Goal: Register for event/course: Sign up to attend an event or enroll in a course

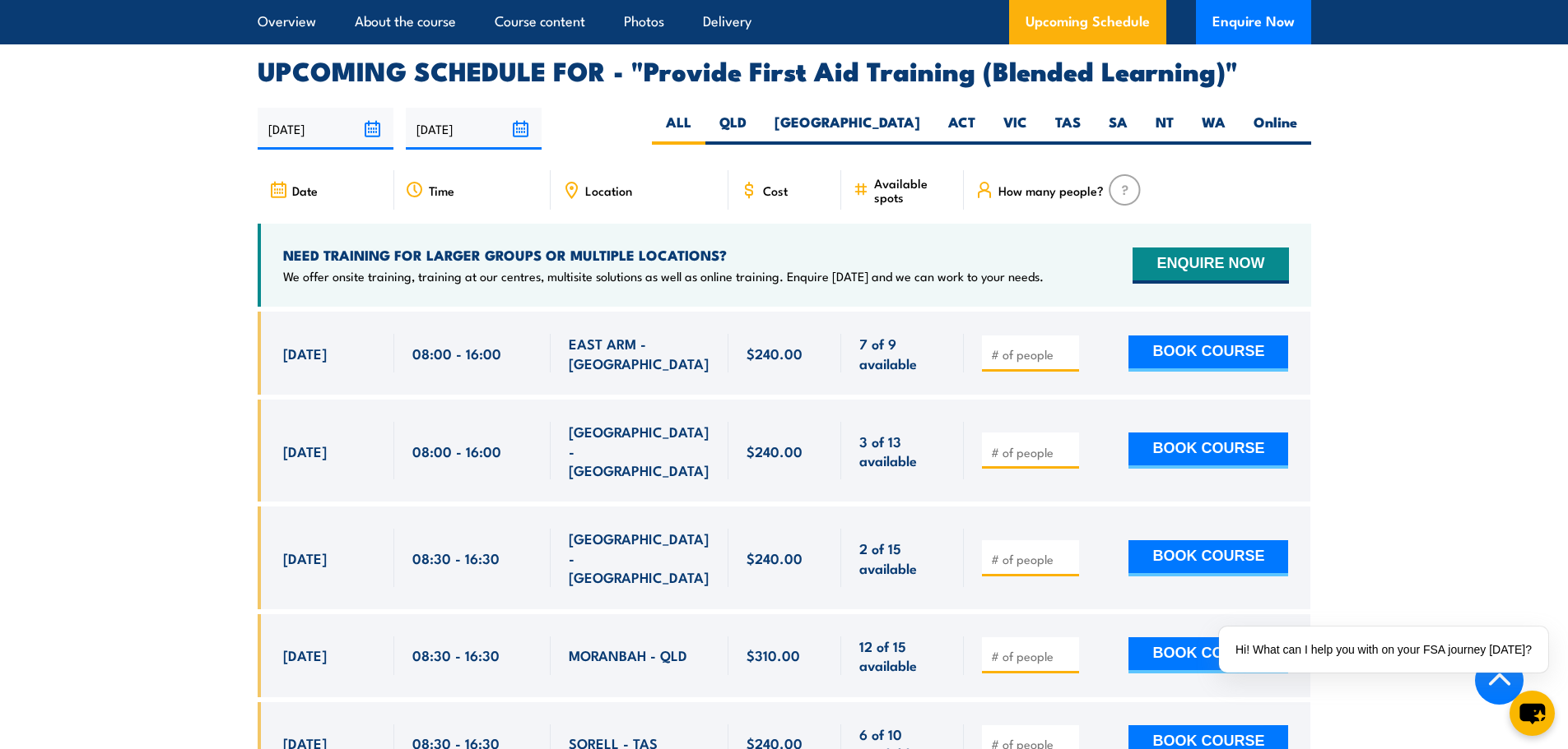
scroll to position [3208, 0]
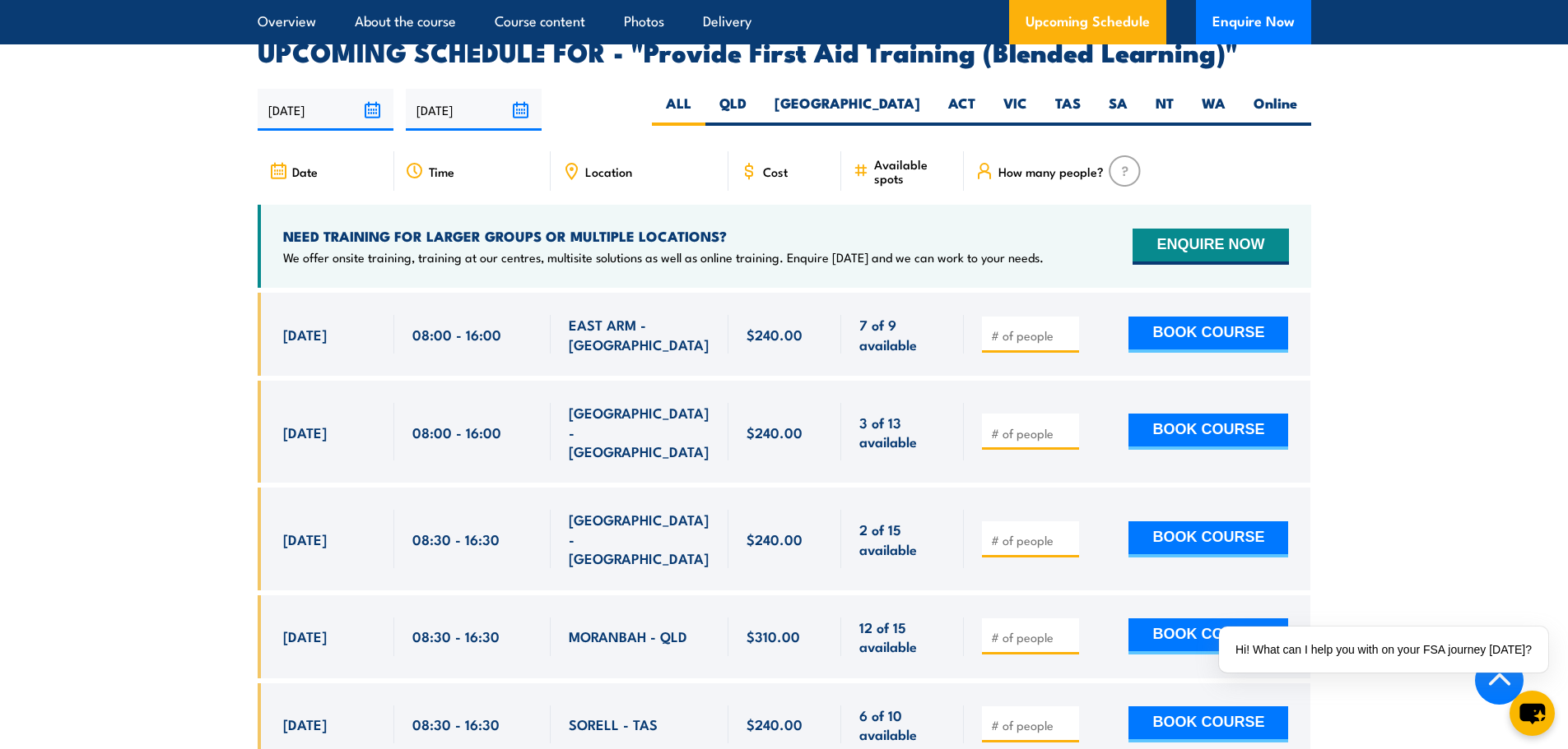
click at [1008, 353] on div at bounding box center [1030, 335] width 97 height 36
click at [1040, 342] on input "number" at bounding box center [1032, 336] width 82 height 17
click at [1020, 439] on input "number" at bounding box center [1032, 434] width 82 height 17
click at [580, 182] on div "Location" at bounding box center [639, 171] width 177 height 39
click at [563, 180] on icon at bounding box center [570, 171] width 18 height 18
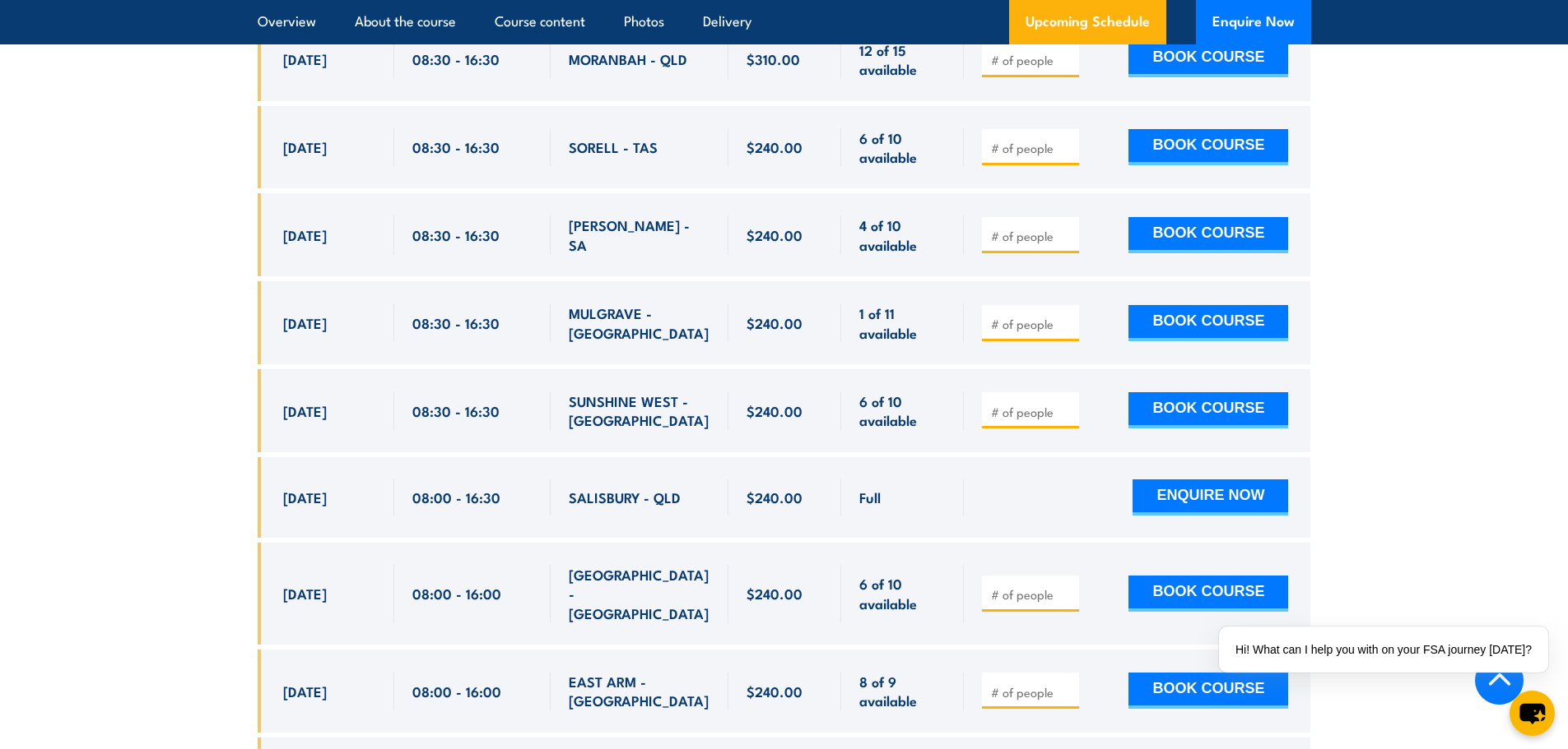
scroll to position [3537, 0]
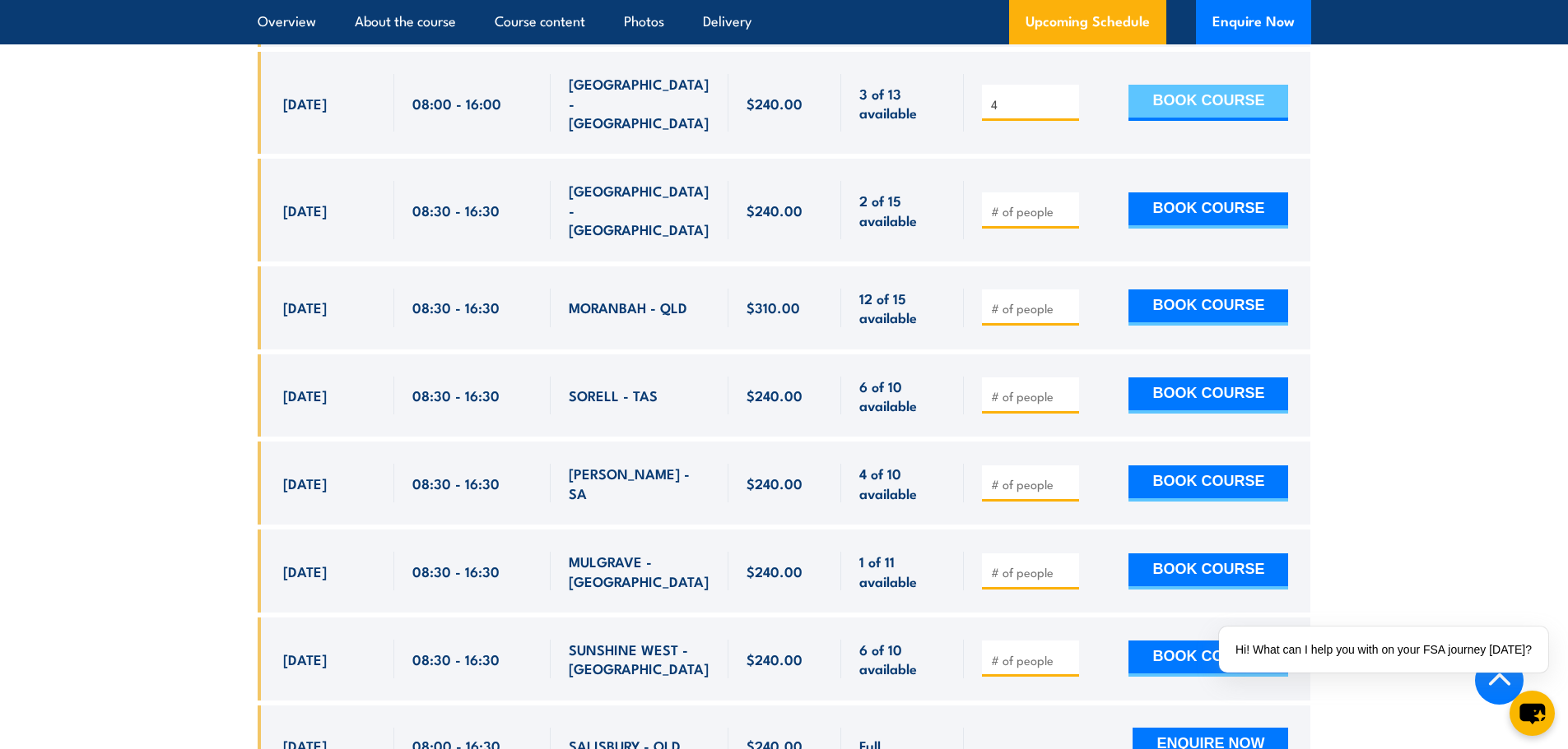
click at [1167, 94] on button "BOOK COURSE" at bounding box center [1208, 103] width 160 height 36
type input "3"
click at [1066, 111] on input "3" at bounding box center [1032, 104] width 82 height 17
click at [1244, 114] on button "BOOK COURSE" at bounding box center [1208, 103] width 160 height 36
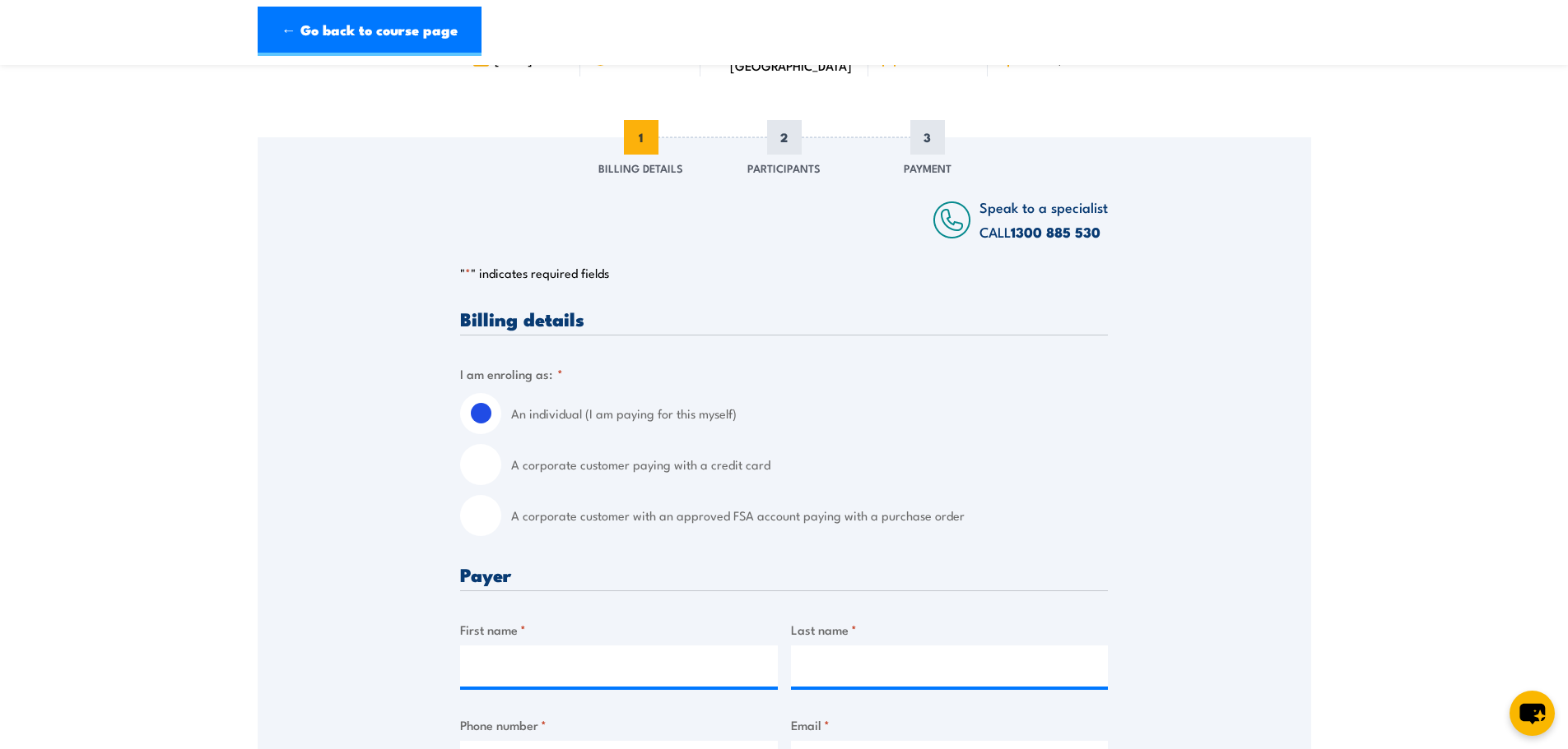
scroll to position [164, 0]
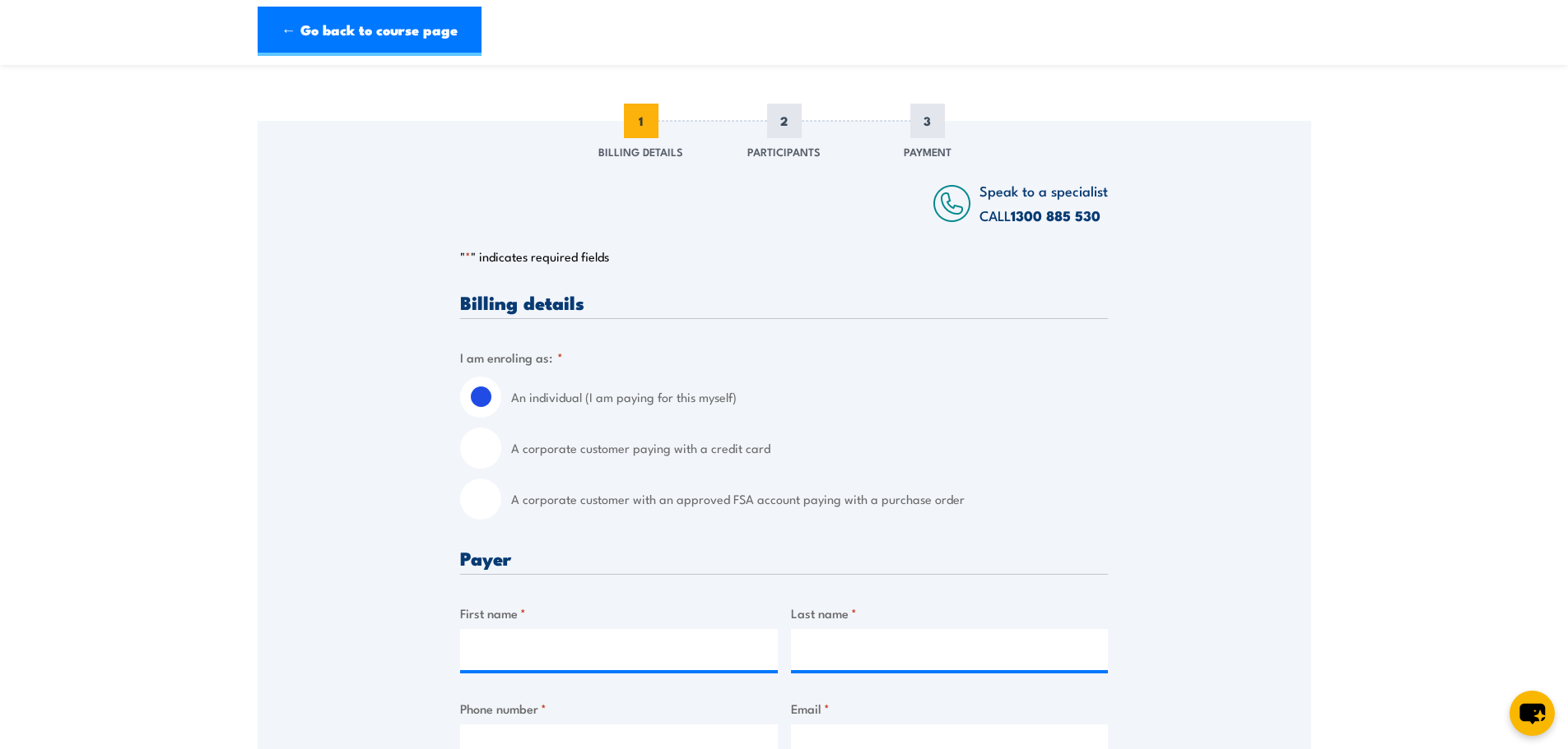
click at [483, 506] on input "A corporate customer with an approved FSA account paying with a purchase order" at bounding box center [481, 499] width 41 height 41
radio input "true"
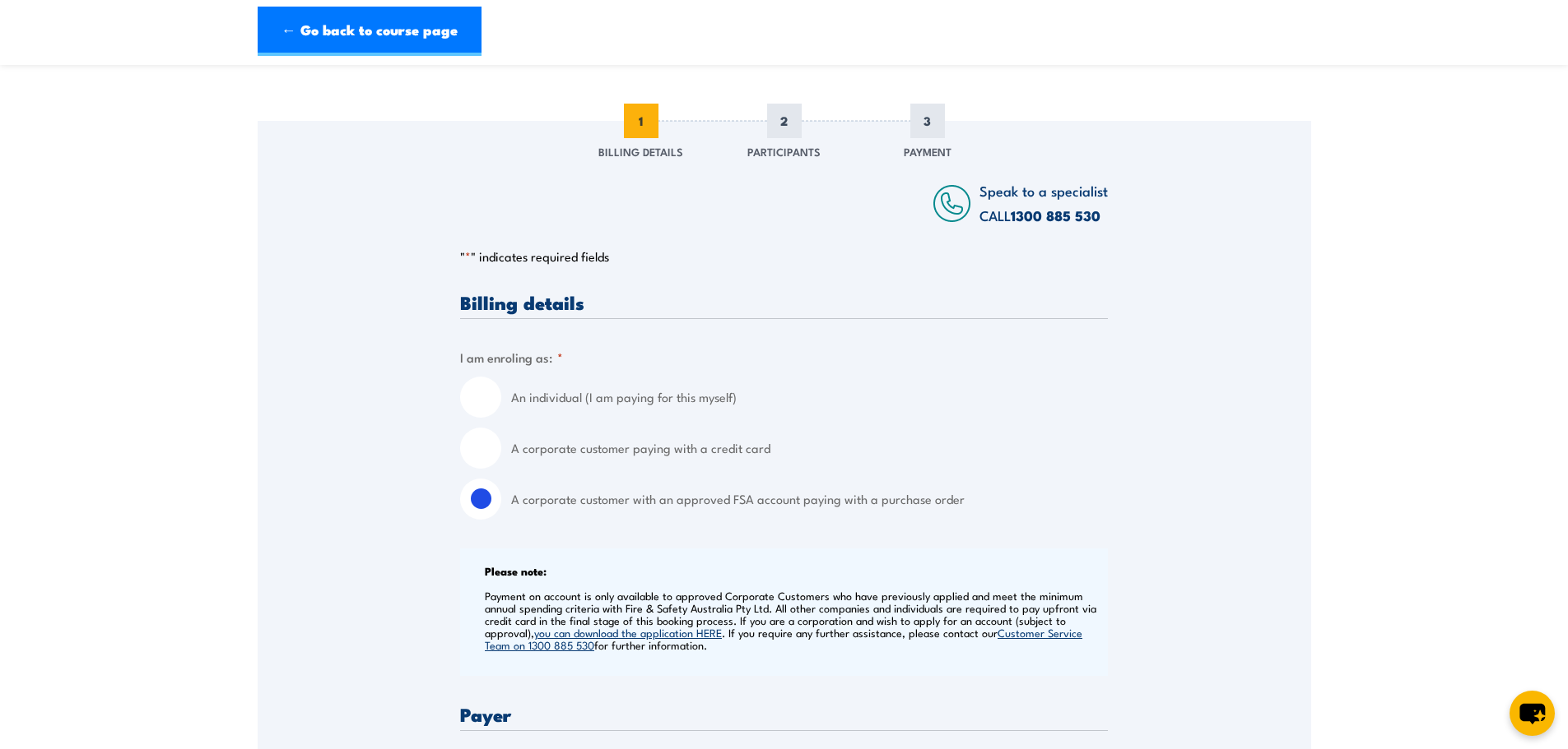
click at [489, 431] on input "A corporate customer paying with a credit card" at bounding box center [481, 449] width 41 height 41
radio input "true"
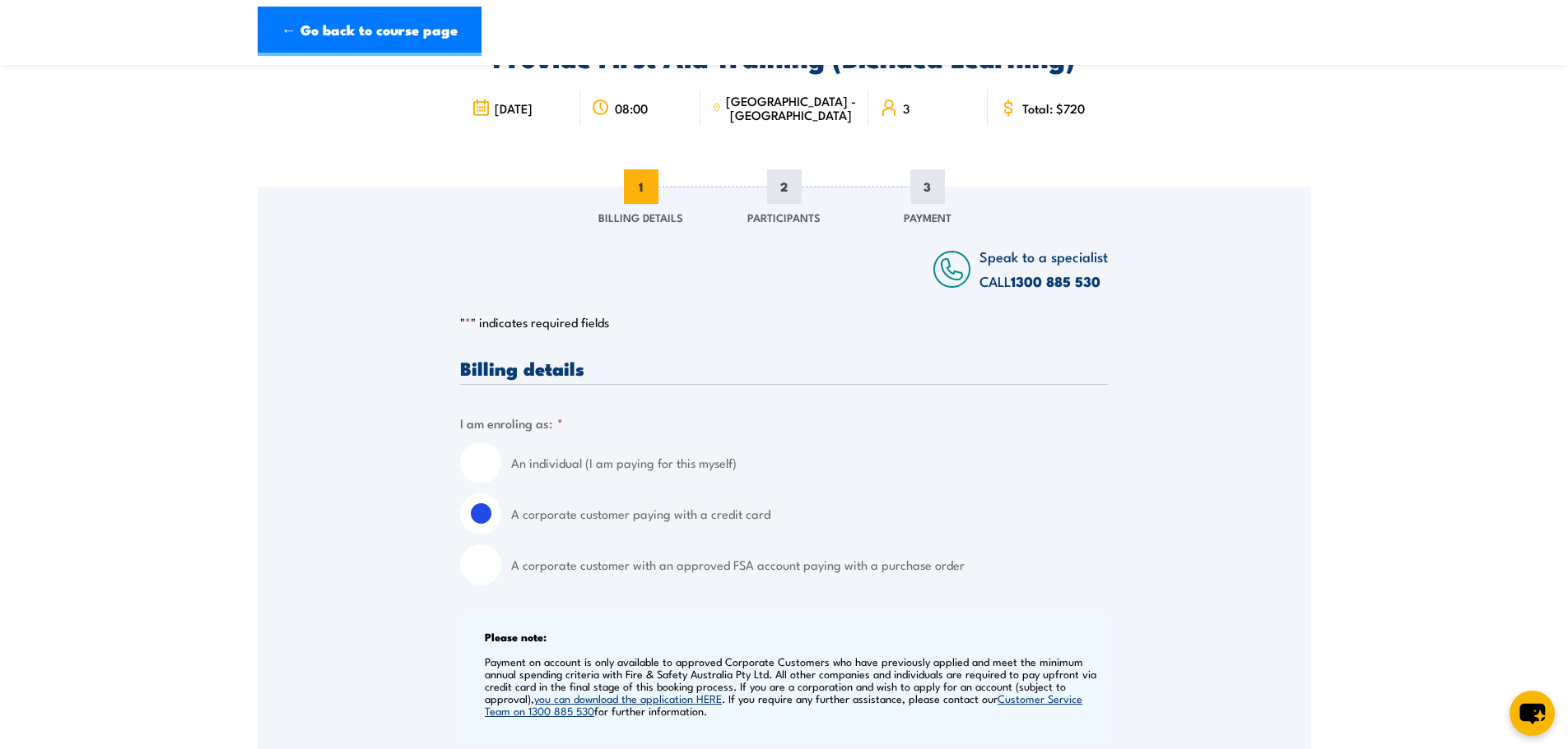
scroll to position [0, 0]
